Goal: Information Seeking & Learning: Find contact information

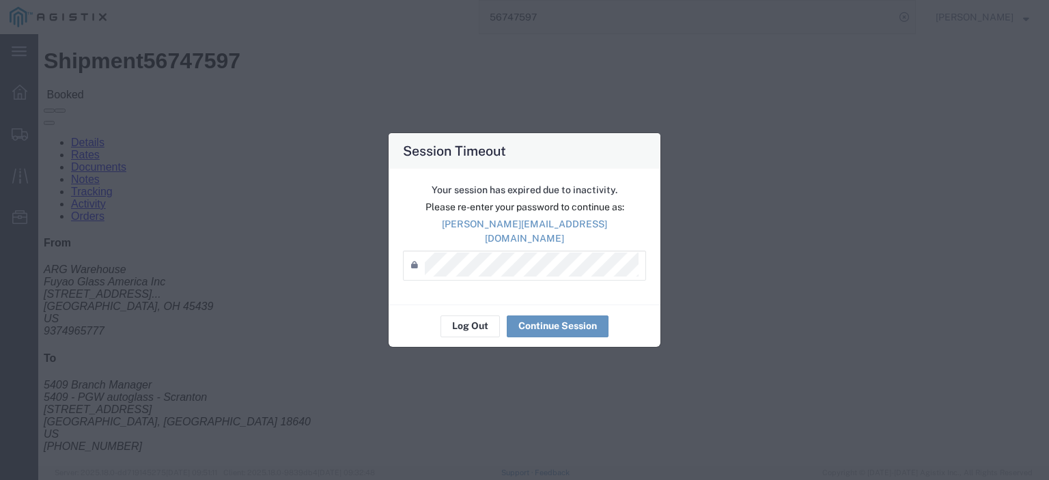
click at [475, 307] on div "Log Out Continue Session" at bounding box center [524, 326] width 272 height 43
click at [479, 322] on button "Log Out" at bounding box center [469, 326] width 59 height 22
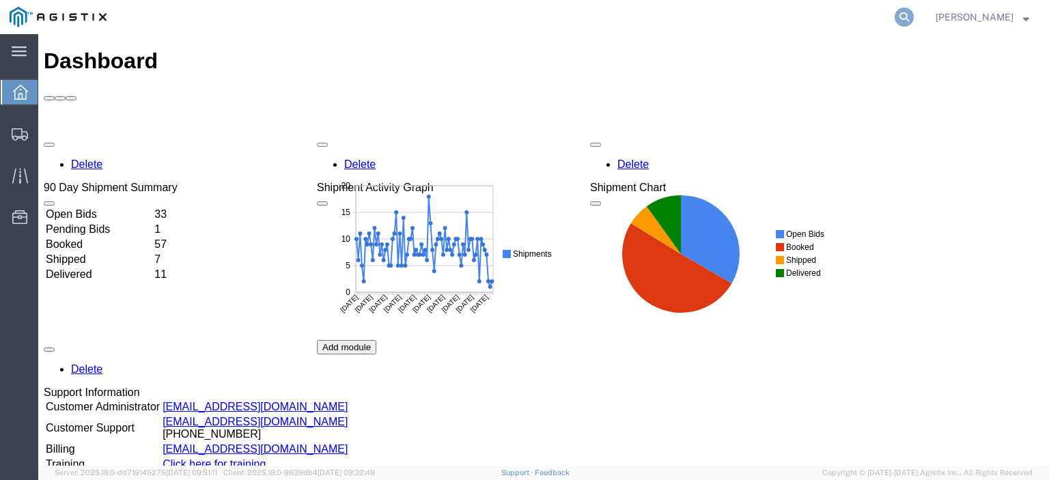
click at [914, 21] on icon at bounding box center [903, 17] width 19 height 19
click at [784, 23] on input "search" at bounding box center [686, 17] width 415 height 33
paste input "56790633"
type input "56790633"
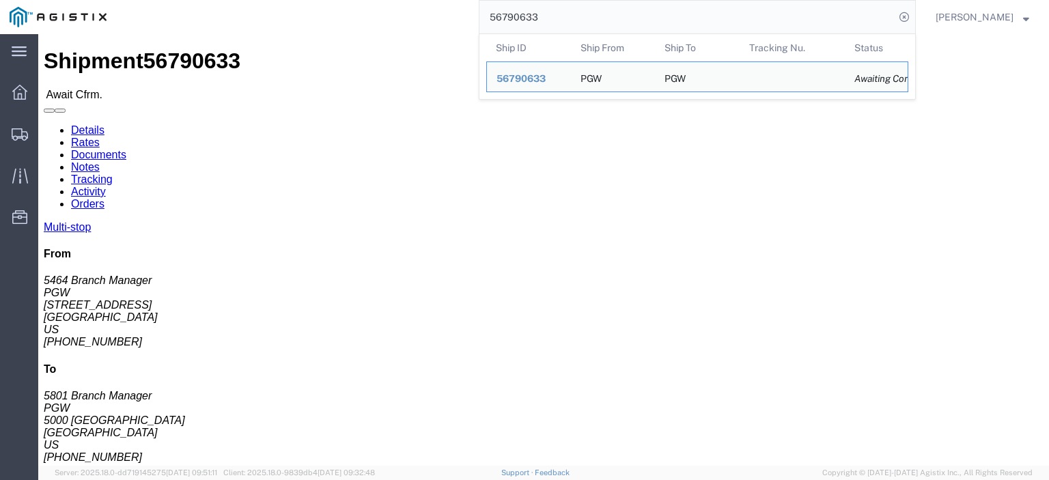
drag, startPoint x: 36, startPoint y: 170, endPoint x: 41, endPoint y: 162, distance: 9.8
click div "Ship From PGW (5464 Branch Manager) 5464 9180 E 35th Street N Suite 300 Wichita…"
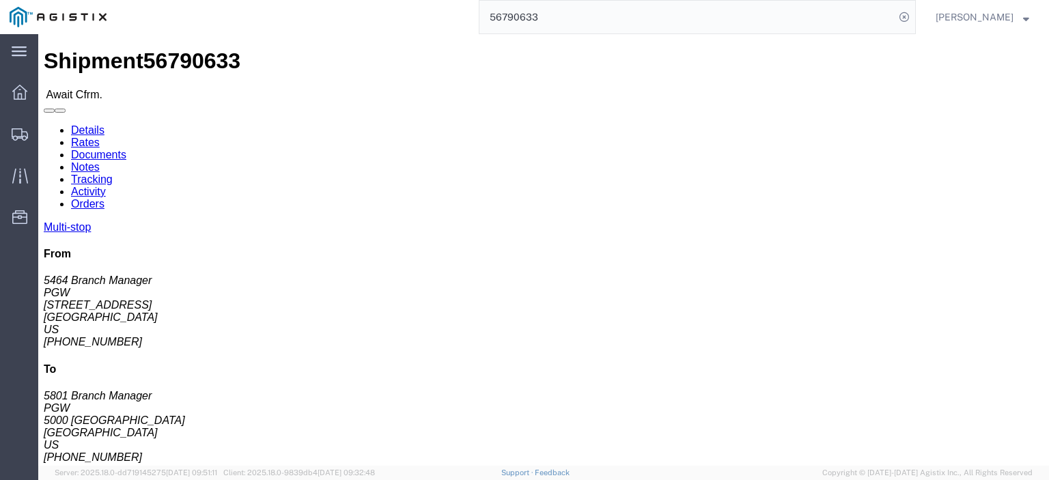
copy address "9180 E 35th Street N Suite 300"
drag, startPoint x: 41, startPoint y: 147, endPoint x: 11, endPoint y: 135, distance: 32.5
click div "Ship From PGW (5464 Branch Manager) 5464 9180 E 35th Street N Suite 300 Wichita…"
copy address "PGW (5464 Branch Manager) 5464"
drag, startPoint x: 109, startPoint y: 186, endPoint x: 11, endPoint y: 192, distance: 98.5
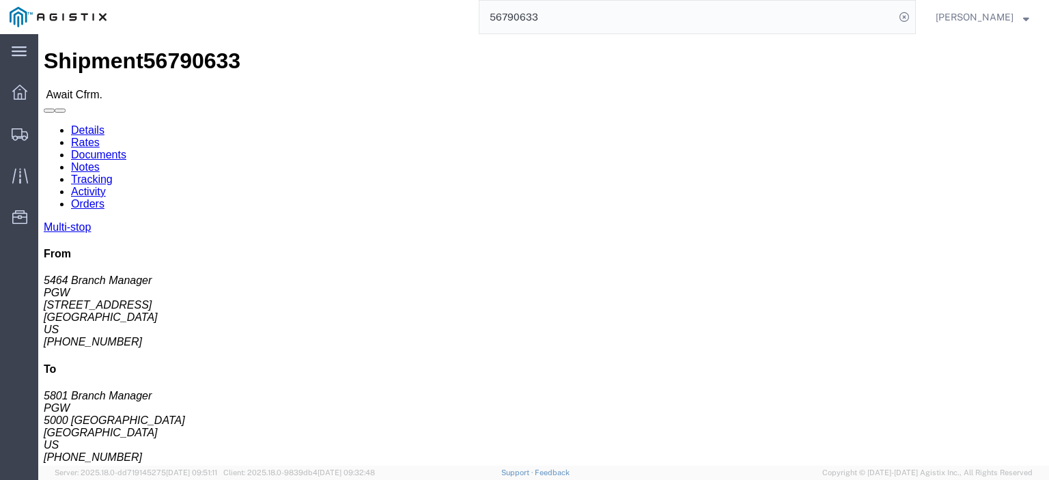
click div "Ship From PGW (5464 Branch Manager) 5464 9180 E 35th Street N Suite 300 Wichita…"
copy address "Wichita, KS 67226"
drag, startPoint x: 153, startPoint y: 229, endPoint x: 12, endPoint y: 233, distance: 140.7
click div "Ship From PGW (5464 Branch Manager) 5464 9180 E 35th Street N Suite 300 Wichita…"
copy address "lkqsp_o_pm_5464@pgwag.com"
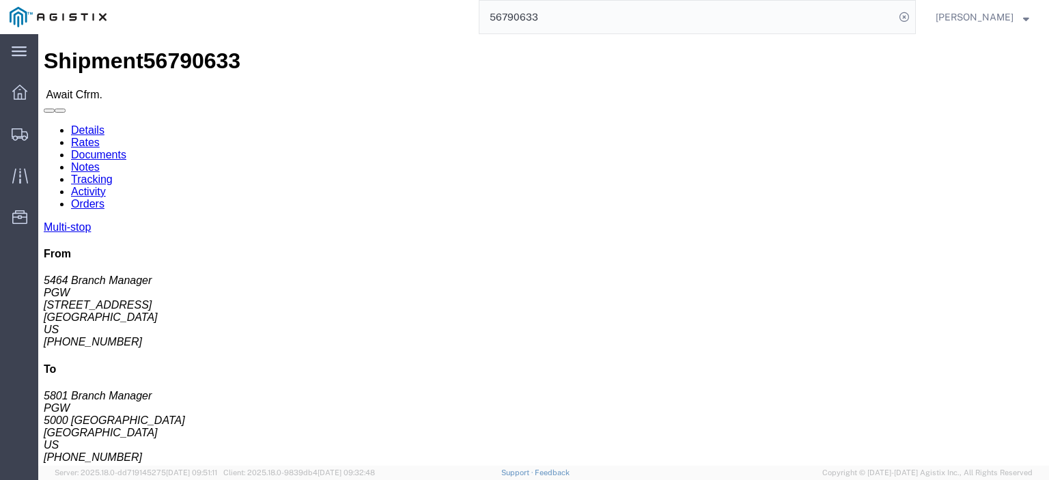
drag, startPoint x: 63, startPoint y: 214, endPoint x: 4, endPoint y: 216, distance: 58.8
click div "Ship From PGW (5464 Branch Manager) 5464 9180 E 35th Street N Suite 300 Wichita…"
copy address "316-943-0090"
drag, startPoint x: 291, startPoint y: 159, endPoint x: 180, endPoint y: 165, distance: 110.7
click div "Ship From PGW (5464 Branch Manager) 5464 9180 E 35th Street N Suite 300 Wichita…"
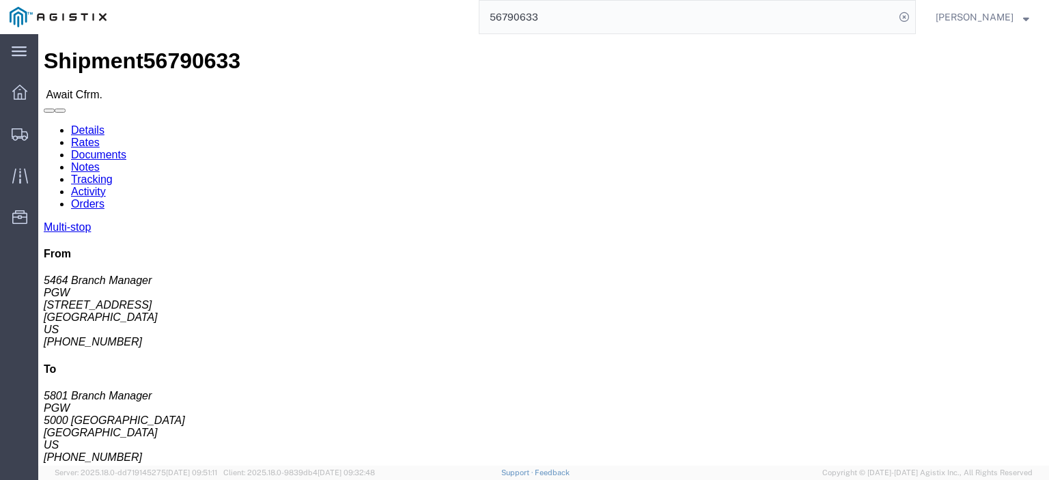
click address "PGW (5801 Branch Manager) 5801 5000 South Freeway Fort Worth, TX 76115 United S…"
drag, startPoint x: 284, startPoint y: 162, endPoint x: 186, endPoint y: 164, distance: 97.6
click div "Ship To PGW (5801 Branch Manager) 5801 5000 South Freeway Fort Worth, TX 76115 …"
copy address "5000 South Freeway"
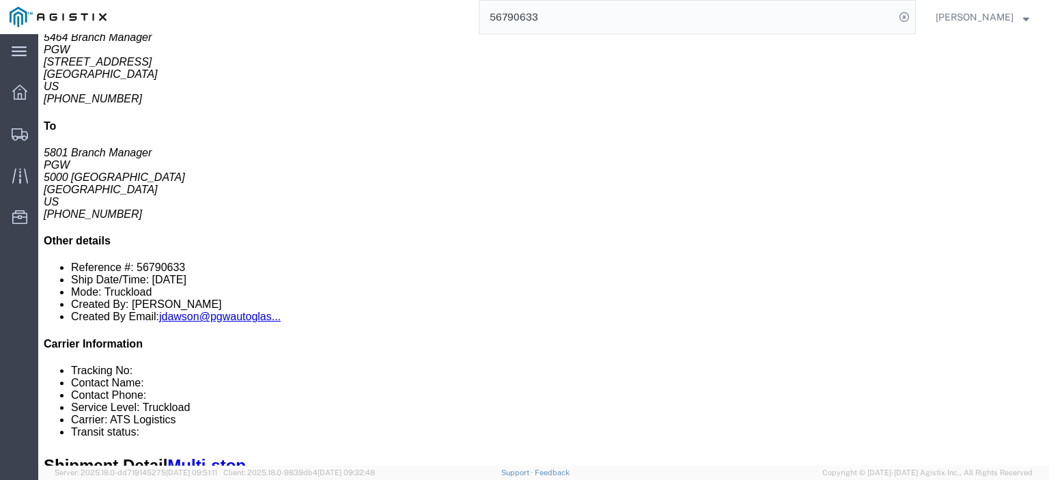
scroll to position [273, 0]
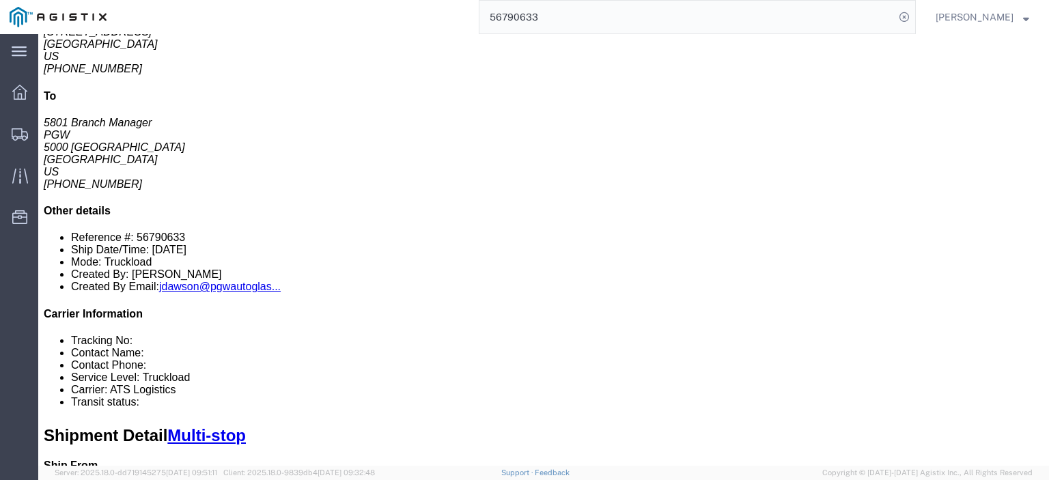
drag, startPoint x: 263, startPoint y: 145, endPoint x: 152, endPoint y: 143, distance: 110.6
click td "PGW 874 N 165th East Ave Ste B, Tulsa, OK, 74116, US"
copy div "874 N 165th East Ave Ste B"
click div "PGW"
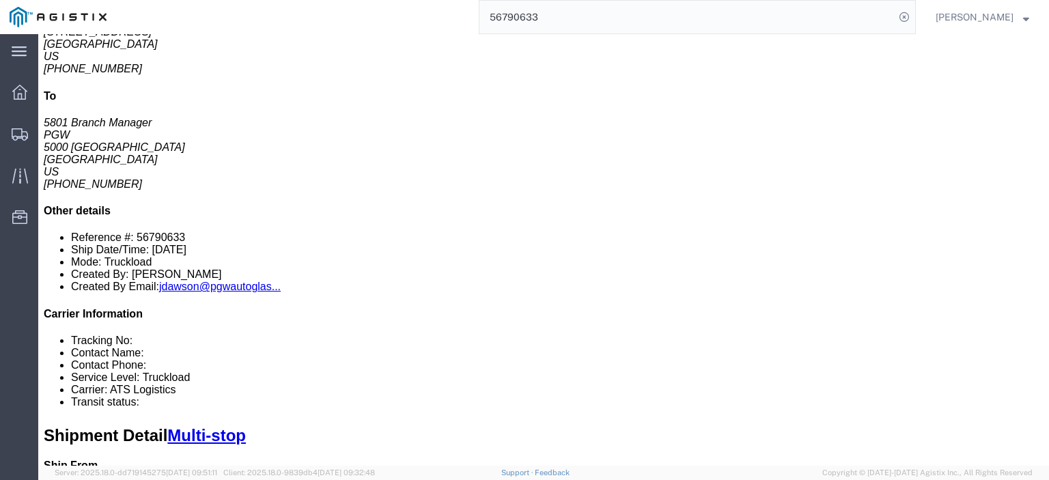
copy div "PGW"
drag, startPoint x: 337, startPoint y: 140, endPoint x: 268, endPoint y: 145, distance: 69.9
click div "874 N 165th East Ave Ste B, Tulsa, OK, 74116, US"
drag, startPoint x: 298, startPoint y: 137, endPoint x: 309, endPoint y: 130, distance: 12.9
drag, startPoint x: 309, startPoint y: 130, endPoint x: 261, endPoint y: 138, distance: 49.1
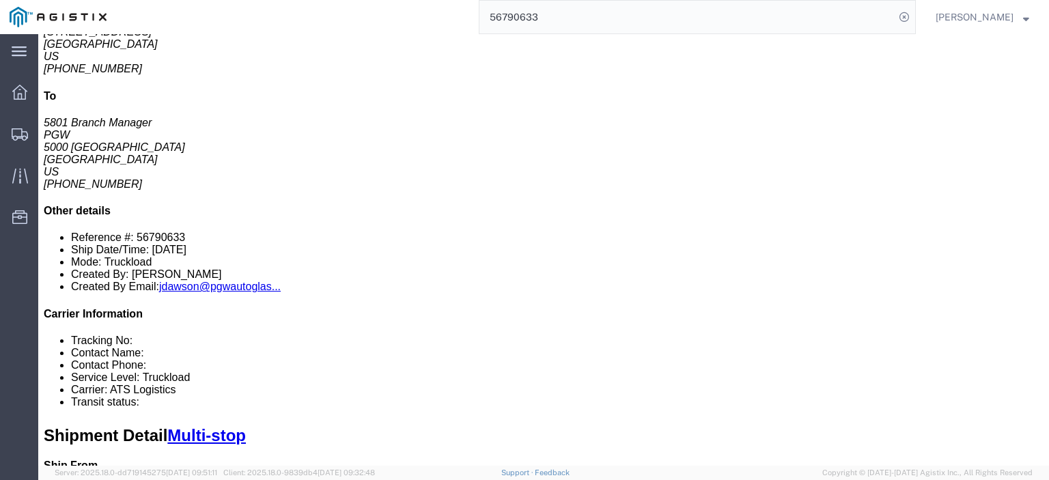
click div "874 N 165th East Ave Ste B, Tulsa, OK, 74116, US"
drag, startPoint x: 335, startPoint y: 143, endPoint x: 270, endPoint y: 150, distance: 65.3
click div "874 N 165th East Ave Ste B, Tulsa, OK, 74116, US"
copy div "Tulsa, OK, 74116"
drag, startPoint x: 595, startPoint y: 143, endPoint x: 464, endPoint y: 148, distance: 131.2
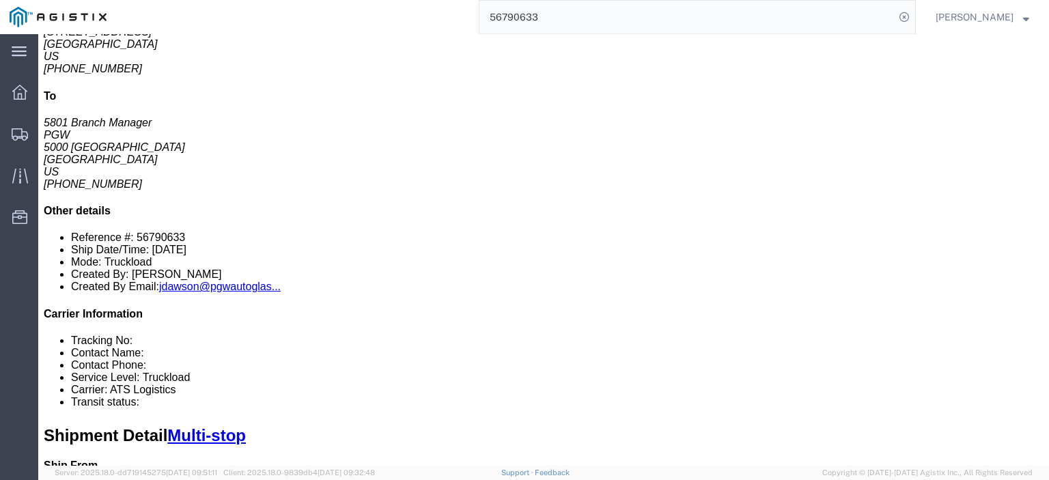
click div "Email: lkqsp_o_pm_5459@pgwag.com"
copy div "lkqsp_o_pm_5459@pgwag.com"
drag, startPoint x: 543, startPoint y: 128, endPoint x: 487, endPoint y: 132, distance: 56.2
click div "Phone Nu.: 918-828-9893"
click link "Rates"
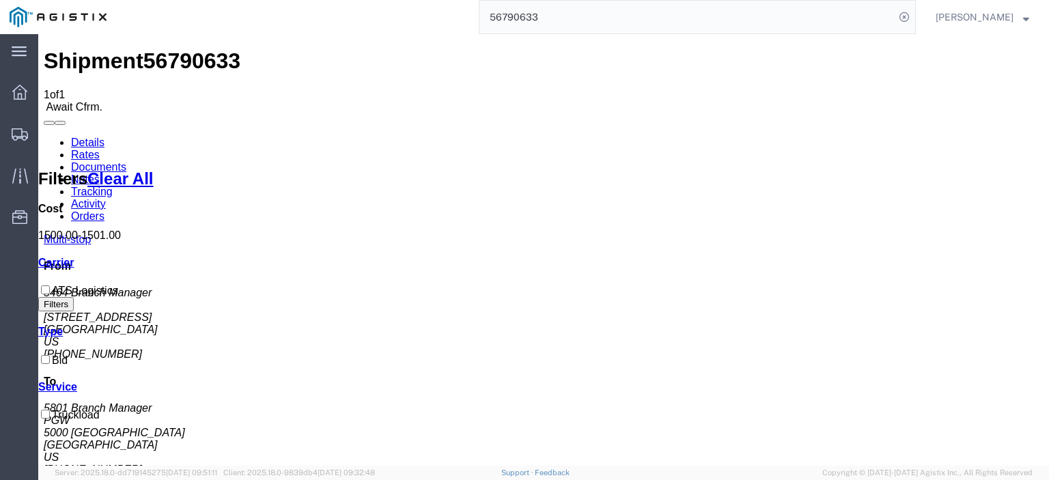
click at [100, 173] on link "Notes" at bounding box center [85, 179] width 29 height 12
